Goal: Information Seeking & Learning: Check status

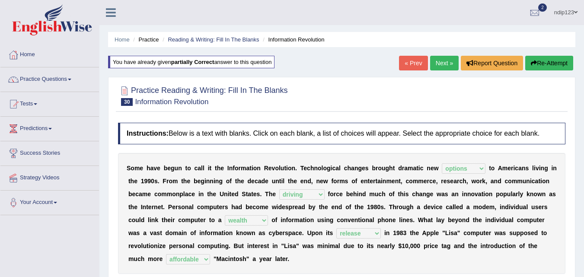
select select "options"
select select "driving"
select select "wealth"
select select "release"
select select "affordable"
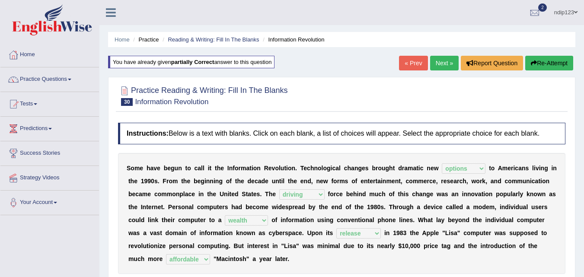
click at [38, 79] on link "Practice Questions" at bounding box center [49, 78] width 98 height 22
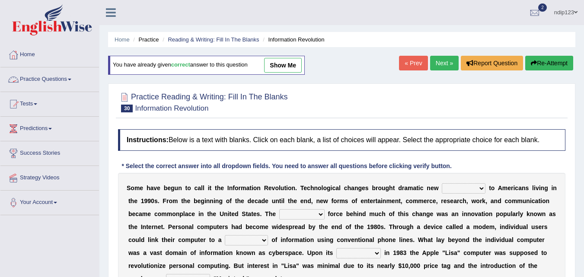
click at [51, 79] on link "Practice Questions" at bounding box center [49, 78] width 98 height 22
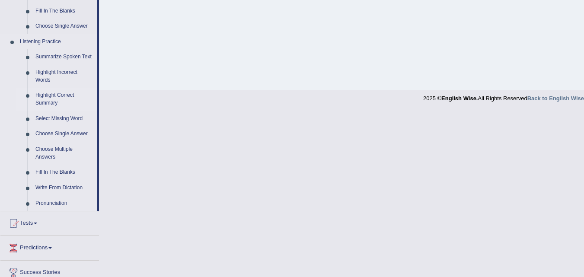
scroll to position [346, 0]
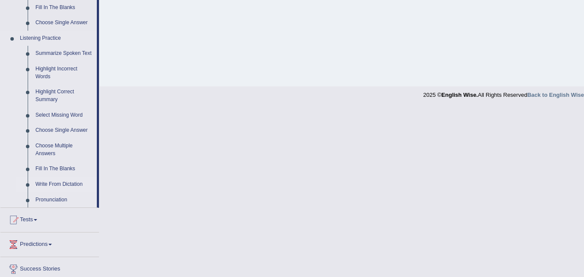
click at [49, 184] on link "Write From Dictation" at bounding box center [64, 185] width 65 height 16
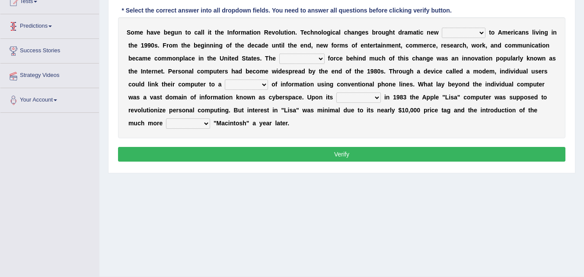
scroll to position [104, 0]
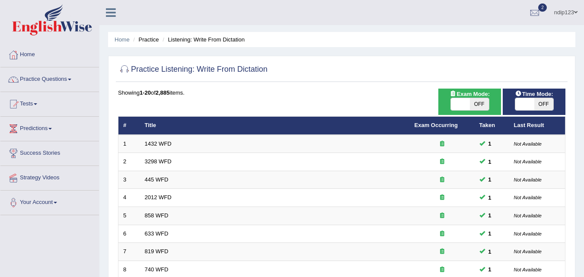
click at [481, 105] on span "OFF" at bounding box center [479, 104] width 19 height 12
checkbox input "true"
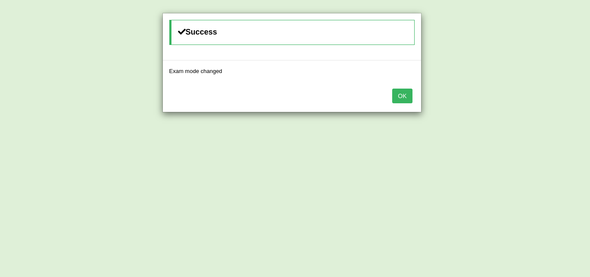
click at [402, 94] on button "OK" at bounding box center [402, 96] width 20 height 15
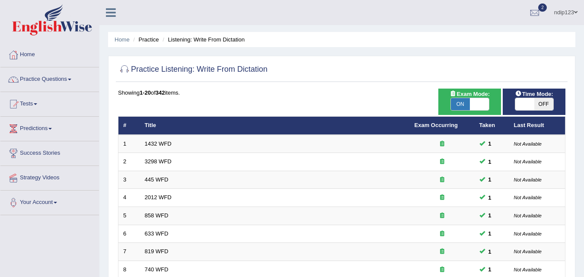
click at [541, 106] on span "OFF" at bounding box center [543, 104] width 19 height 12
checkbox input "true"
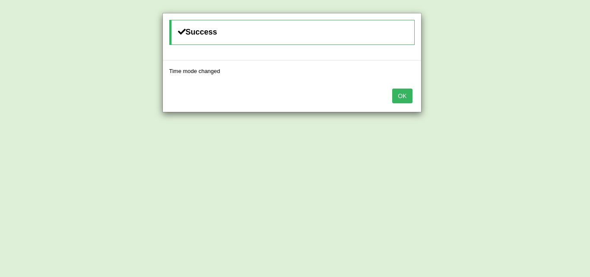
click at [405, 95] on button "OK" at bounding box center [402, 96] width 20 height 15
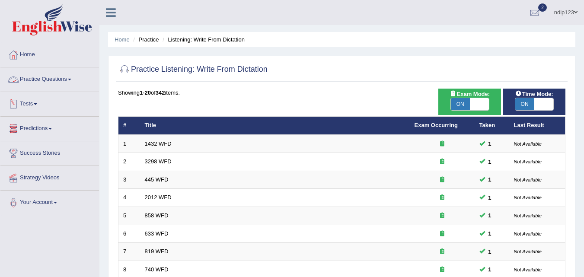
click at [37, 79] on link "Practice Questions" at bounding box center [49, 78] width 98 height 22
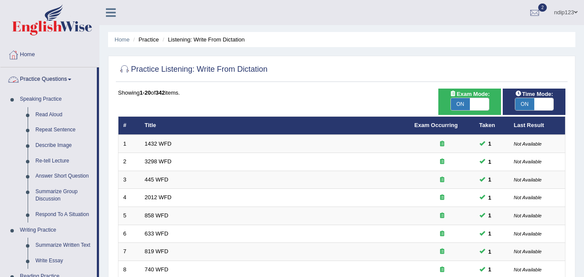
click at [38, 77] on link "Practice Questions" at bounding box center [48, 78] width 96 height 22
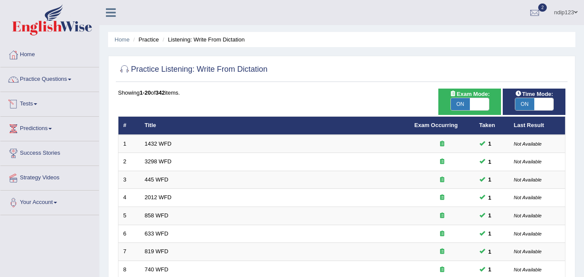
click at [31, 104] on link "Tests" at bounding box center [49, 103] width 98 height 22
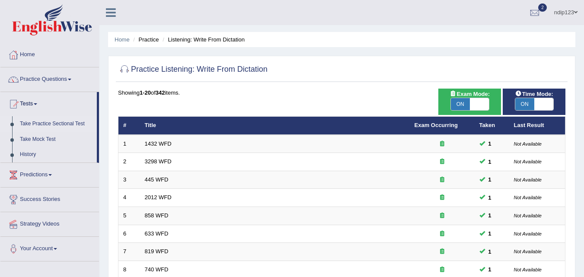
click at [36, 121] on link "Take Practice Sectional Test" at bounding box center [56, 124] width 81 height 16
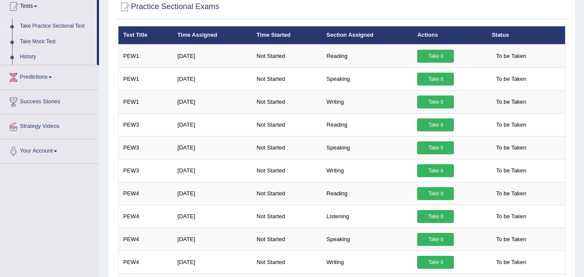
scroll to position [94, 0]
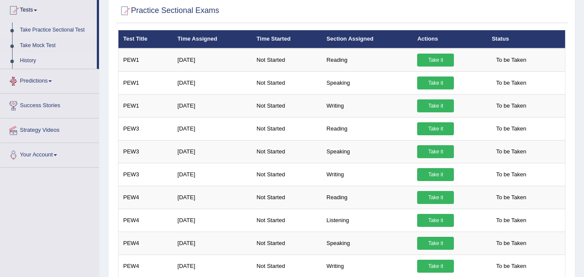
click at [25, 59] on link "History" at bounding box center [56, 61] width 81 height 16
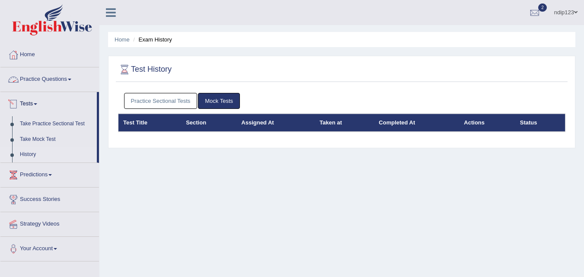
click at [169, 98] on link "Practice Sectional Tests" at bounding box center [160, 101] width 73 height 16
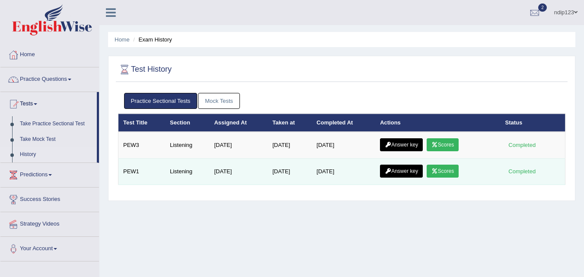
click at [273, 173] on td "Sep 28, 2025" at bounding box center [289, 172] width 44 height 26
click at [418, 172] on link "Answer key" at bounding box center [401, 171] width 43 height 13
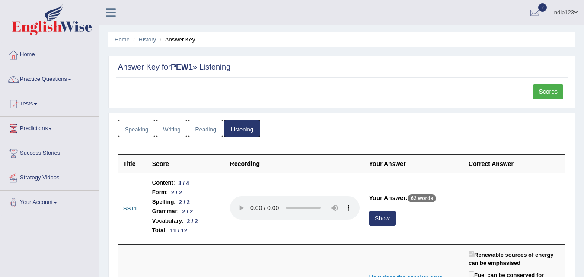
click at [248, 128] on link "Listening" at bounding box center [242, 129] width 36 height 18
click at [30, 105] on link "Tests" at bounding box center [49, 103] width 98 height 22
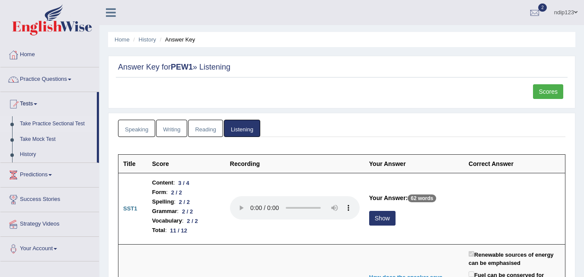
click at [36, 123] on link "Take Practice Sectional Test" at bounding box center [56, 124] width 81 height 16
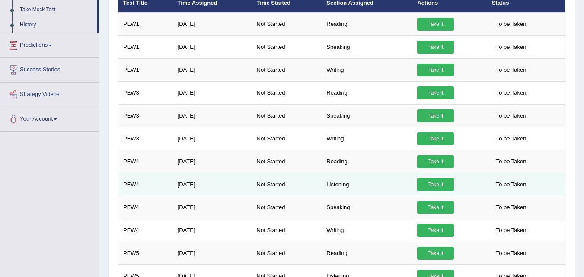
click at [339, 184] on td "Listening" at bounding box center [366, 184] width 91 height 23
click at [441, 185] on link "Take it" at bounding box center [435, 184] width 37 height 13
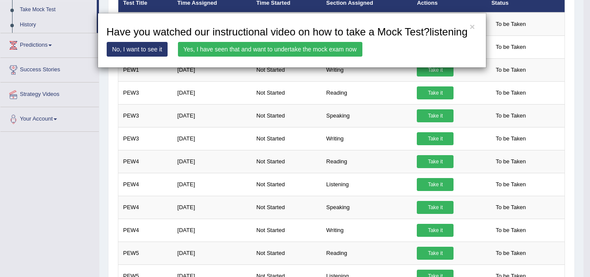
click at [224, 48] on link "Yes, I have seen that and want to undertake the mock exam now" at bounding box center [270, 49] width 184 height 15
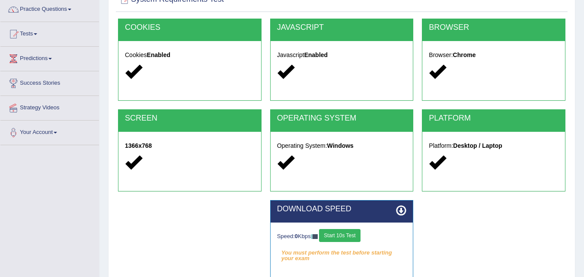
scroll to position [130, 0]
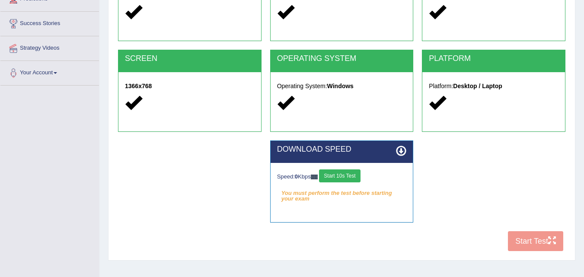
click at [338, 177] on button "Start 10s Test" at bounding box center [339, 175] width 41 height 13
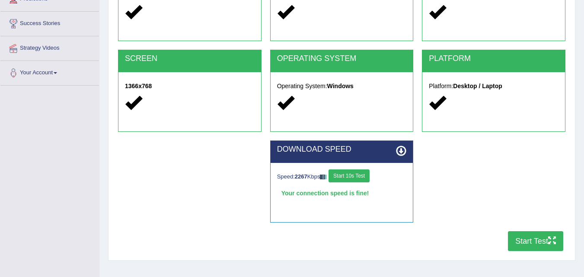
click at [350, 176] on button "Start 10s Test" at bounding box center [348, 175] width 41 height 13
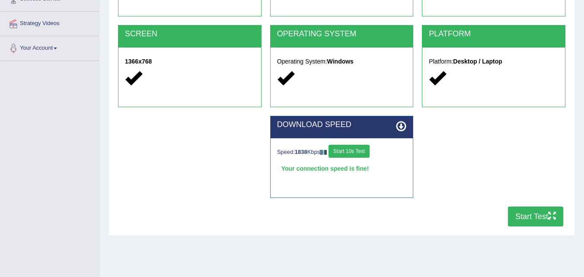
scroll to position [173, 0]
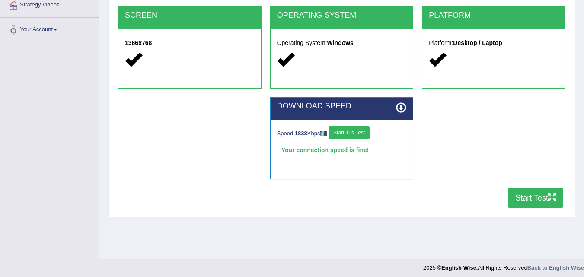
click at [526, 195] on button "Start Test" at bounding box center [535, 198] width 55 height 20
click at [354, 132] on button "Start 10s Test" at bounding box center [348, 132] width 41 height 13
click at [530, 196] on button "Start Test" at bounding box center [535, 198] width 55 height 20
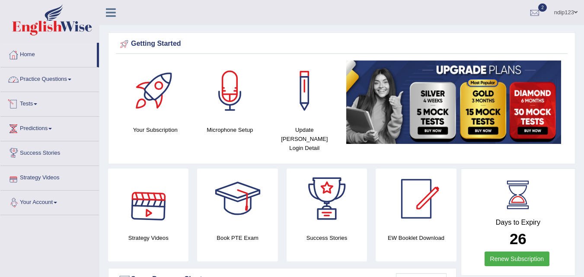
click at [46, 78] on link "Practice Questions" at bounding box center [49, 78] width 98 height 22
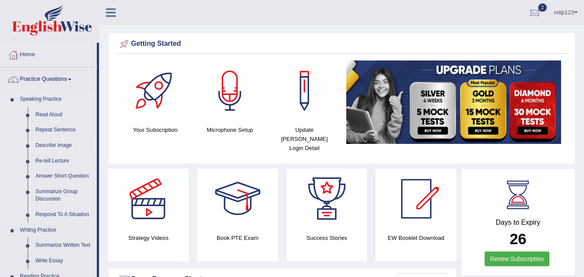
click at [60, 144] on link "Describe Image" at bounding box center [64, 146] width 65 height 16
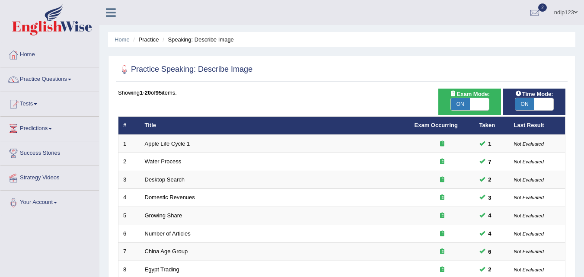
click at [464, 102] on span "ON" at bounding box center [460, 104] width 19 height 12
checkbox input "false"
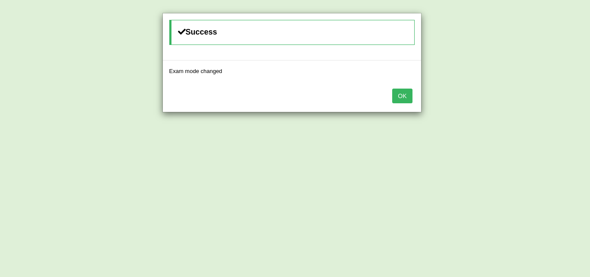
click at [405, 96] on button "OK" at bounding box center [402, 96] width 20 height 15
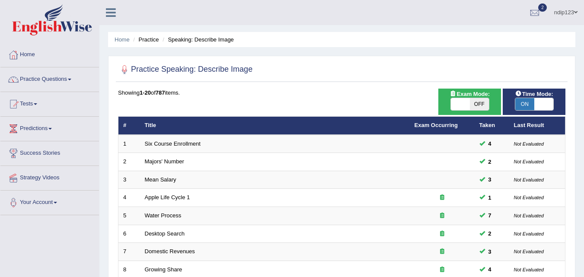
click at [524, 103] on span "ON" at bounding box center [524, 104] width 19 height 12
checkbox input "false"
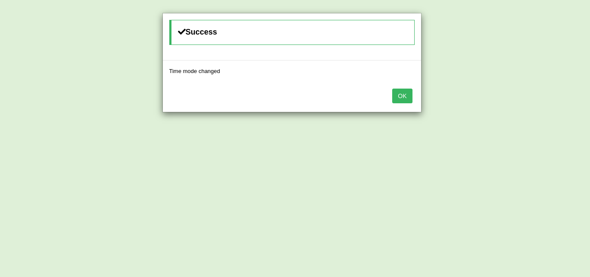
click at [406, 96] on button "OK" at bounding box center [402, 96] width 20 height 15
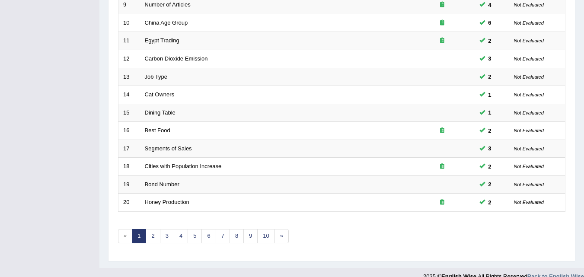
scroll to position [295, 0]
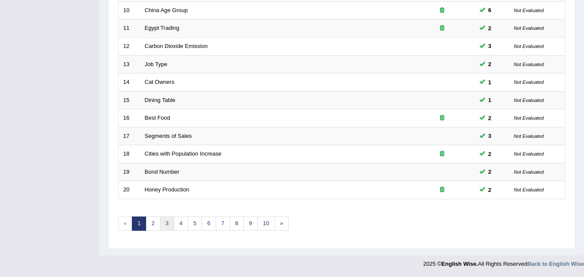
click at [169, 222] on link "3" at bounding box center [167, 223] width 14 height 14
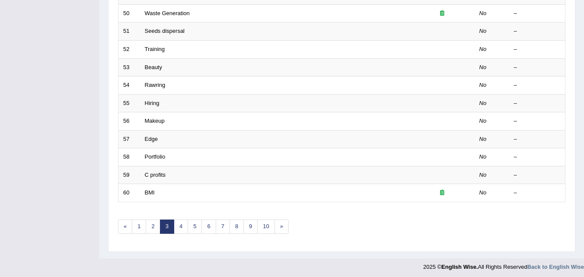
scroll to position [295, 0]
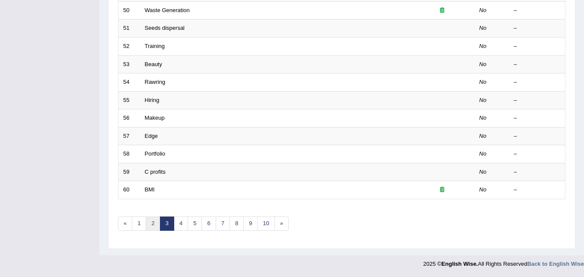
click at [151, 224] on link "2" at bounding box center [153, 223] width 14 height 14
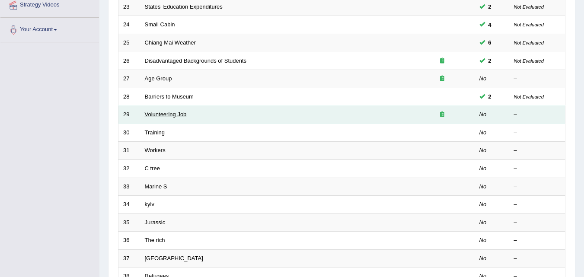
click at [167, 116] on link "Volunteering Job" at bounding box center [166, 114] width 42 height 6
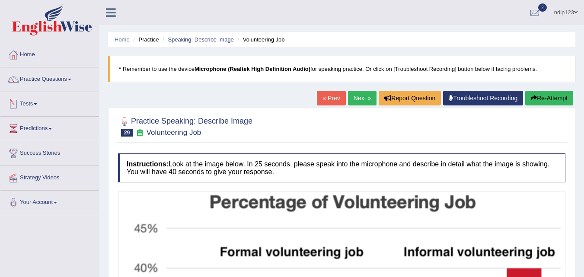
click at [32, 104] on link "Tests" at bounding box center [49, 103] width 98 height 22
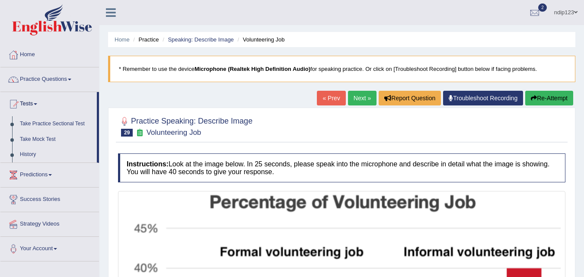
click at [37, 102] on link "Tests" at bounding box center [48, 103] width 96 height 22
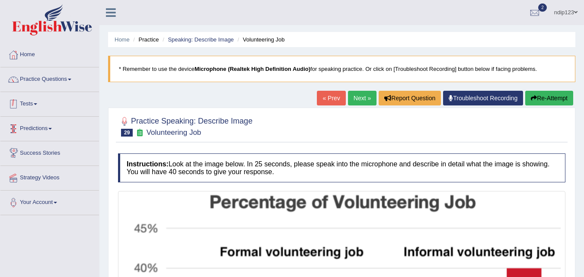
click at [29, 104] on link "Tests" at bounding box center [49, 103] width 98 height 22
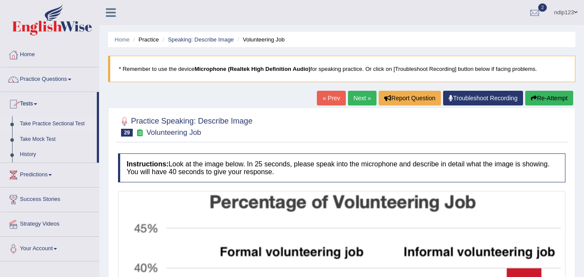
click at [42, 122] on link "Take Practice Sectional Test" at bounding box center [56, 124] width 81 height 16
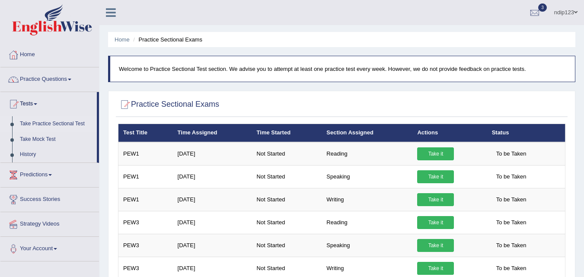
click at [24, 154] on link "History" at bounding box center [56, 155] width 81 height 16
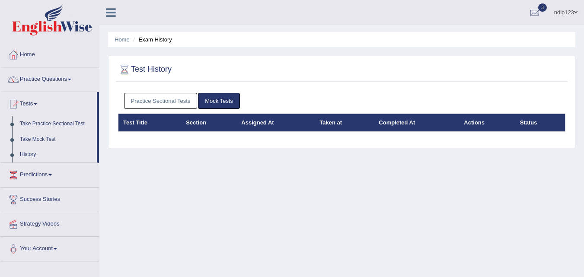
click at [150, 102] on link "Practice Sectional Tests" at bounding box center [160, 101] width 73 height 16
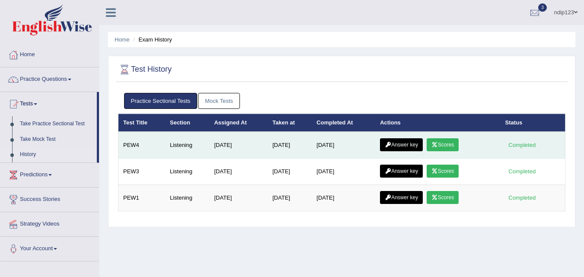
click at [448, 146] on link "Scores" at bounding box center [442, 144] width 32 height 13
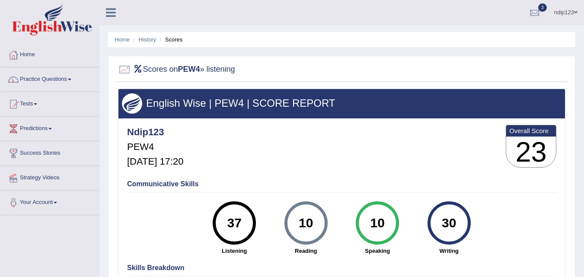
click at [36, 101] on link "Tests" at bounding box center [49, 103] width 98 height 22
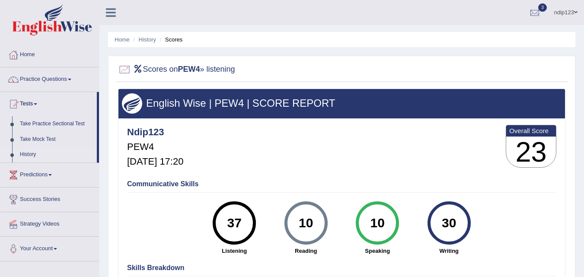
click at [32, 155] on link "History" at bounding box center [56, 155] width 81 height 16
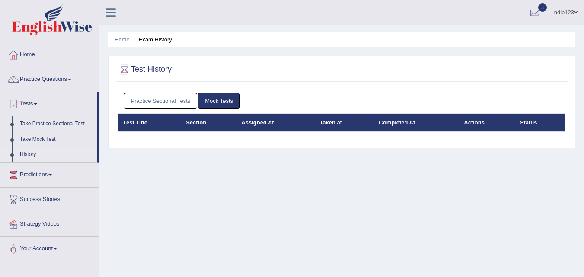
click at [159, 100] on link "Practice Sectional Tests" at bounding box center [160, 101] width 73 height 16
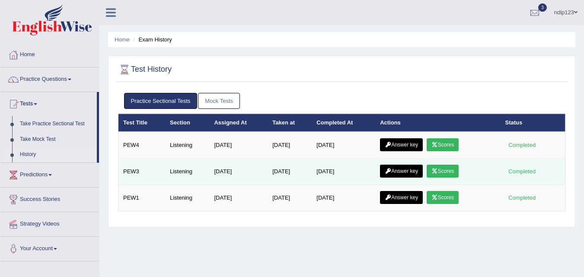
click at [446, 171] on link "Scores" at bounding box center [442, 171] width 32 height 13
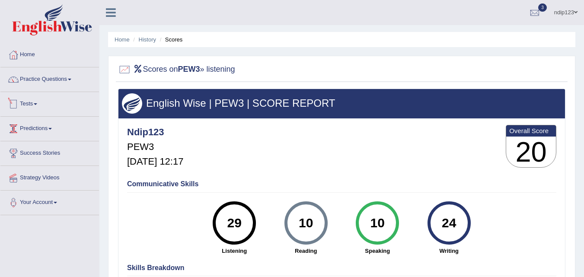
click at [36, 104] on link "Tests" at bounding box center [49, 103] width 98 height 22
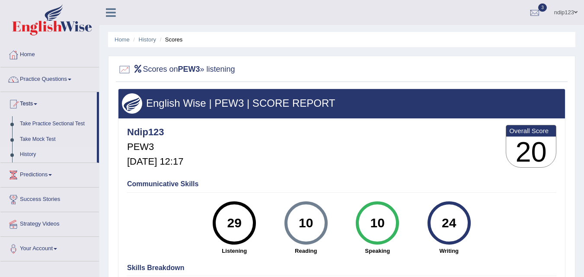
click at [26, 154] on link "History" at bounding box center [56, 155] width 81 height 16
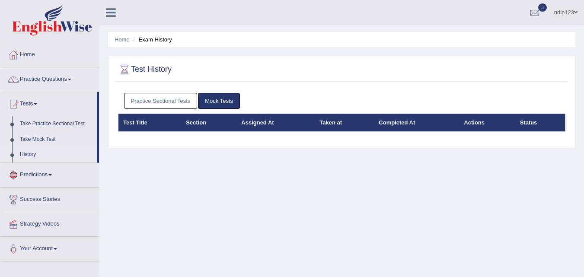
click at [146, 101] on link "Practice Sectional Tests" at bounding box center [160, 101] width 73 height 16
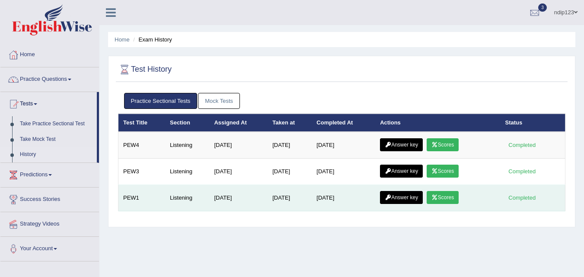
click at [443, 195] on link "Scores" at bounding box center [442, 197] width 32 height 13
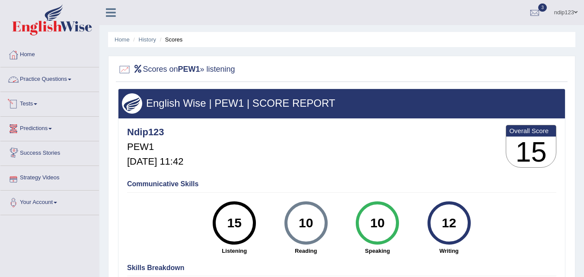
click at [32, 105] on link "Tests" at bounding box center [49, 103] width 98 height 22
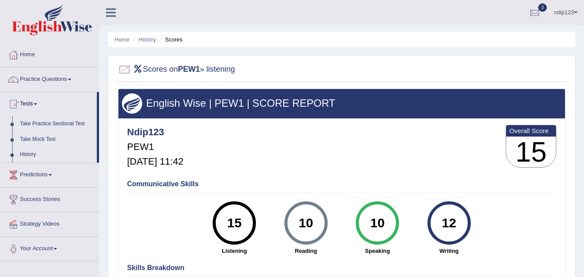
click at [26, 153] on link "History" at bounding box center [56, 155] width 81 height 16
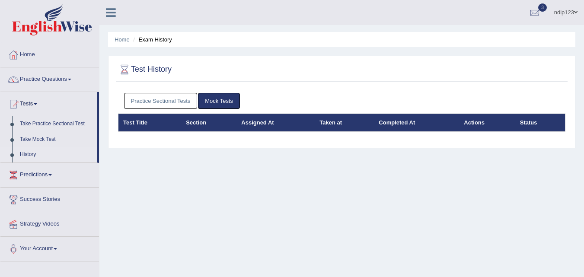
click at [145, 105] on link "Practice Sectional Tests" at bounding box center [160, 101] width 73 height 16
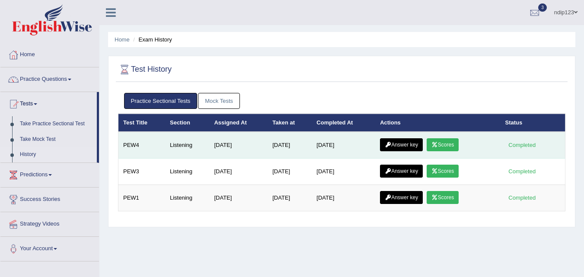
click at [448, 142] on link "Scores" at bounding box center [442, 144] width 32 height 13
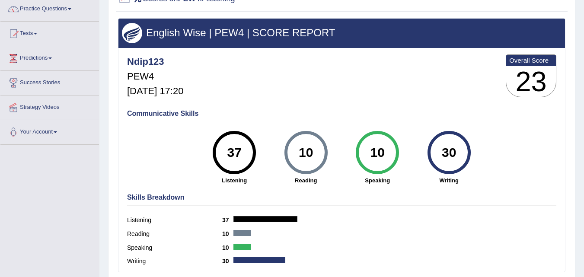
scroll to position [43, 0]
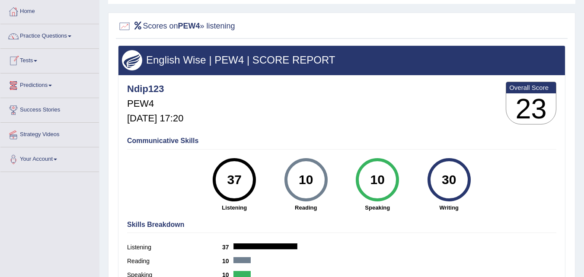
click at [34, 60] on link "Tests" at bounding box center [49, 60] width 98 height 22
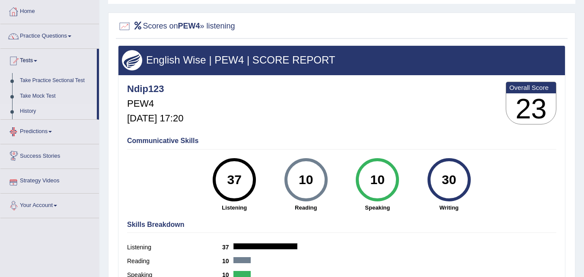
click at [28, 111] on link "History" at bounding box center [56, 112] width 81 height 16
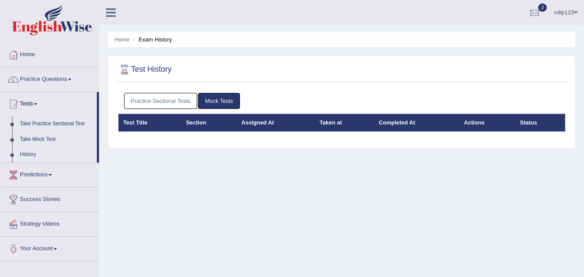
click at [141, 103] on link "Practice Sectional Tests" at bounding box center [160, 101] width 73 height 16
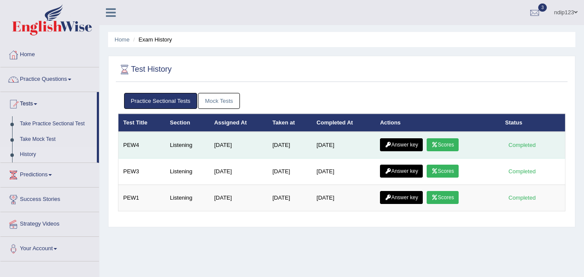
click at [400, 145] on link "Answer key" at bounding box center [401, 144] width 43 height 13
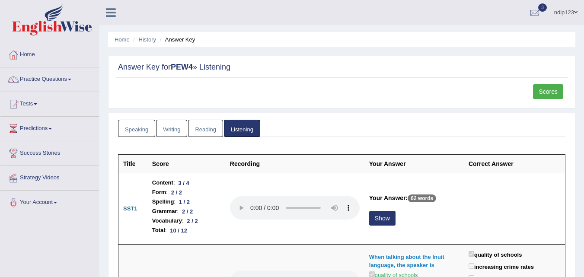
click at [543, 91] on link "Scores" at bounding box center [548, 91] width 30 height 15
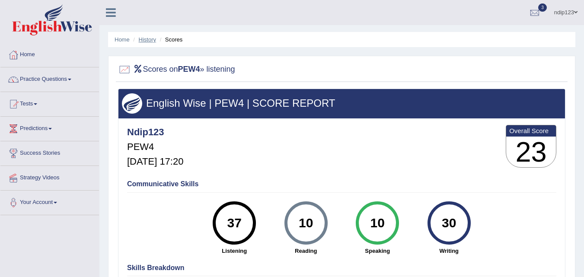
click at [144, 39] on link "History" at bounding box center [147, 39] width 17 height 6
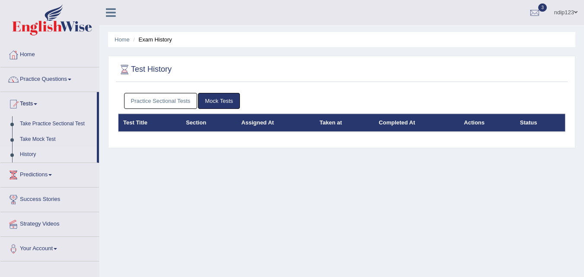
click at [153, 102] on link "Practice Sectional Tests" at bounding box center [160, 101] width 73 height 16
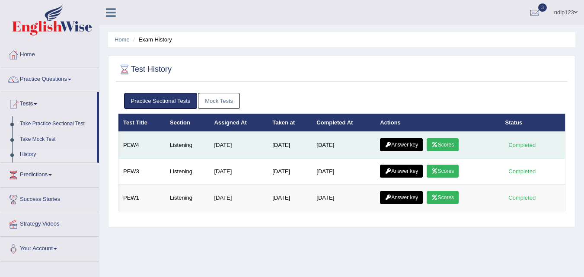
click at [413, 143] on link "Answer key" at bounding box center [401, 144] width 43 height 13
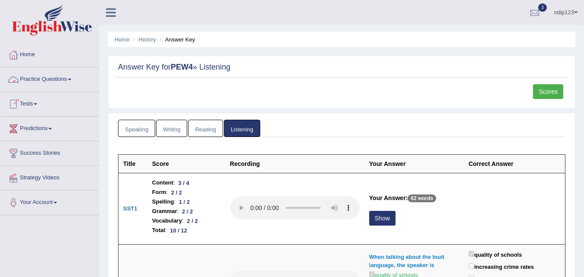
click at [41, 80] on link "Practice Questions" at bounding box center [49, 78] width 98 height 22
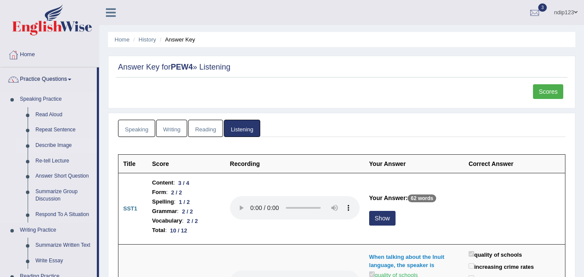
click at [45, 146] on link "Describe Image" at bounding box center [64, 146] width 65 height 16
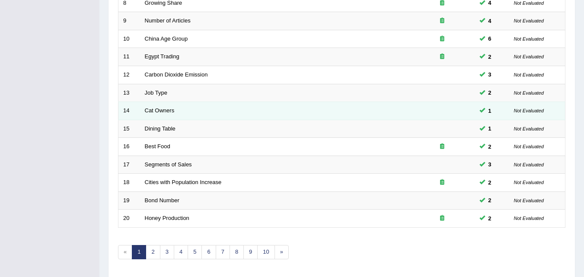
scroll to position [295, 0]
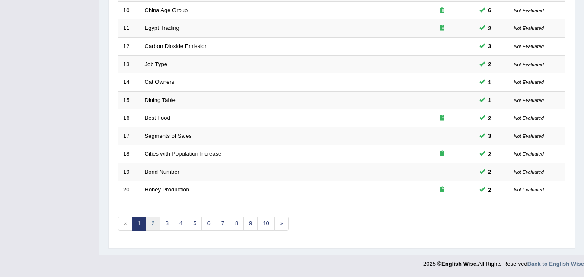
click at [154, 219] on link "2" at bounding box center [153, 223] width 14 height 14
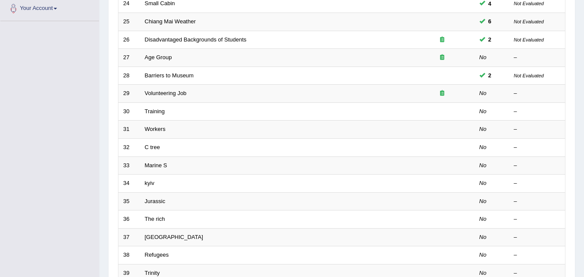
scroll to position [216, 0]
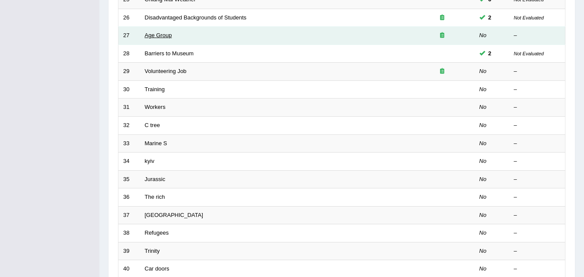
click at [154, 35] on link "Age Group" at bounding box center [158, 35] width 27 height 6
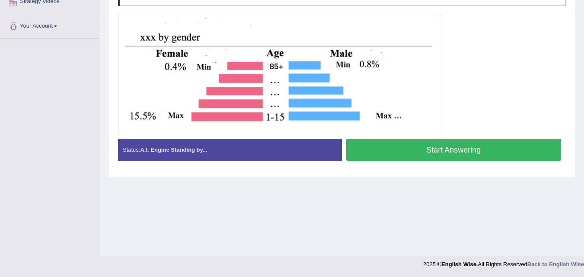
scroll to position [177, 0]
